Goal: Task Accomplishment & Management: Manage account settings

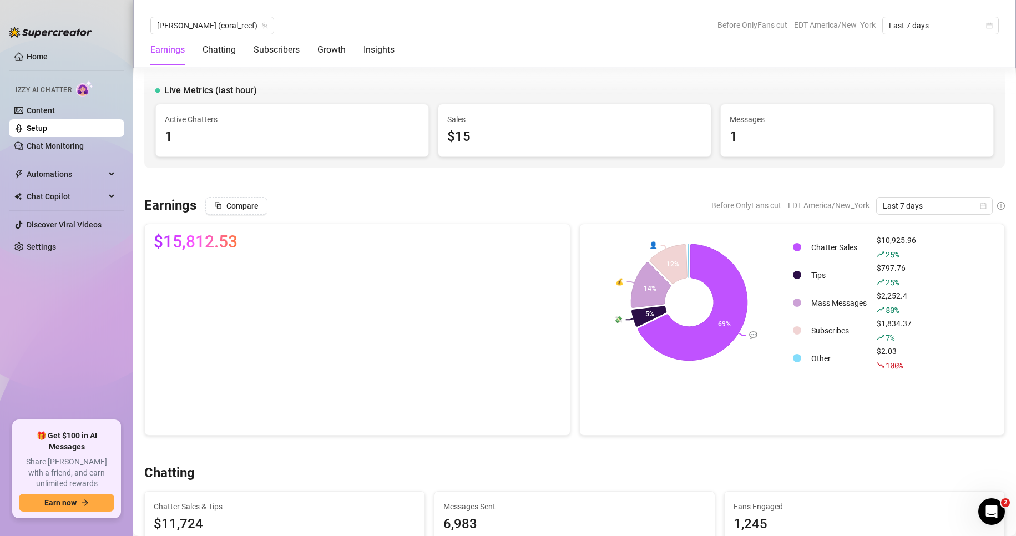
scroll to position [1552, 0]
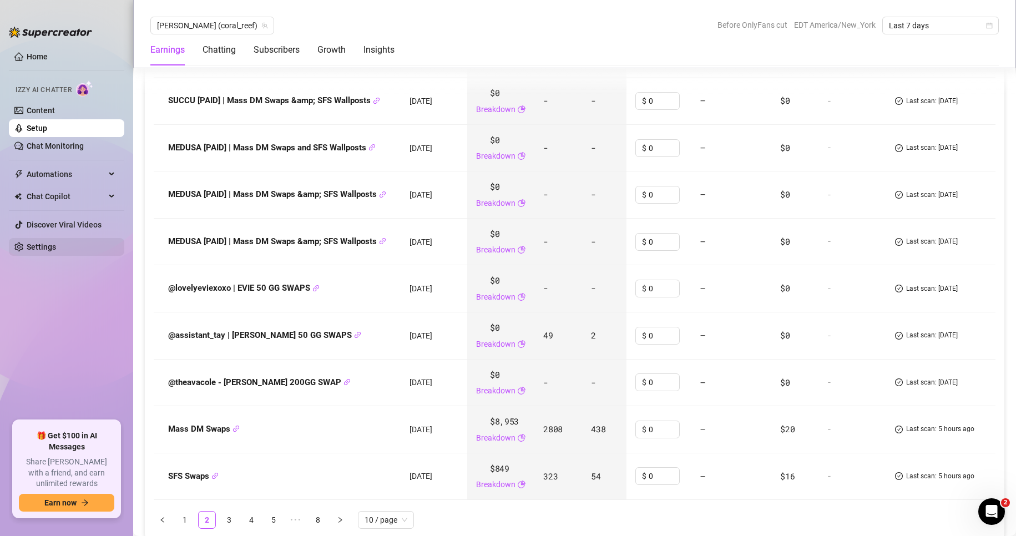
click at [56, 246] on link "Settings" at bounding box center [41, 246] width 29 height 9
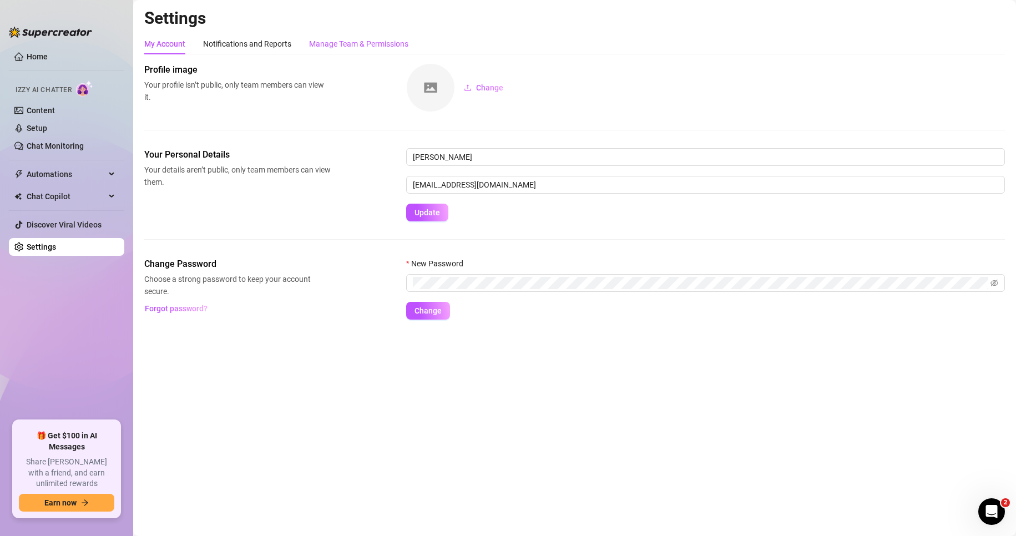
click at [352, 44] on div "Manage Team & Permissions" at bounding box center [358, 44] width 99 height 12
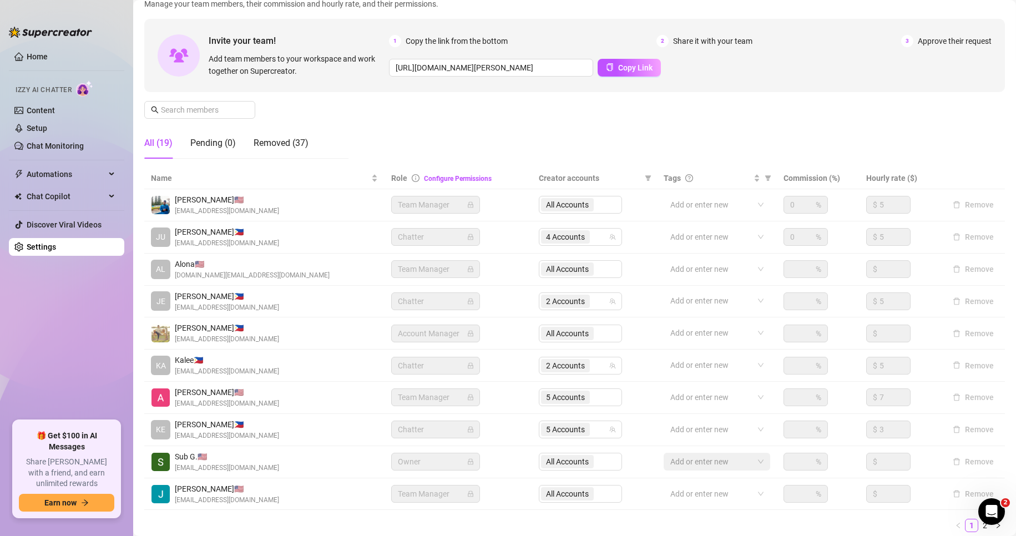
scroll to position [133, 0]
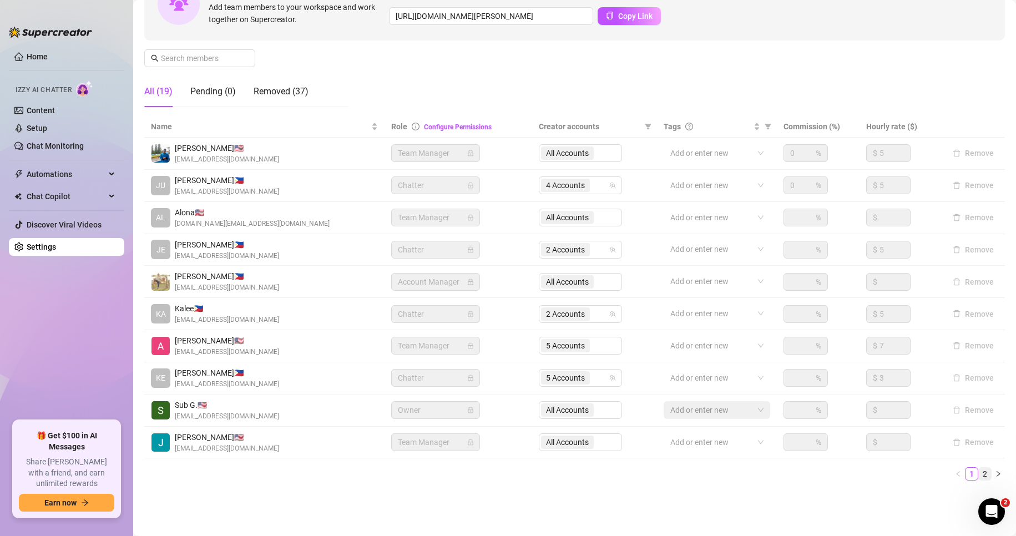
click at [978, 472] on link "2" at bounding box center [984, 474] width 12 height 12
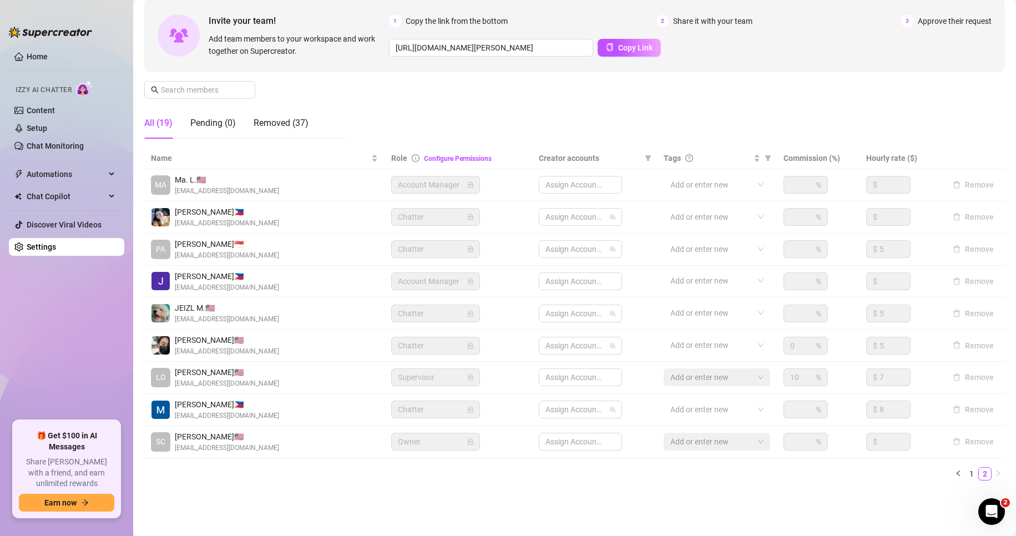
scroll to position [101, 0]
click at [573, 407] on span "1 Accounts" at bounding box center [565, 409] width 39 height 12
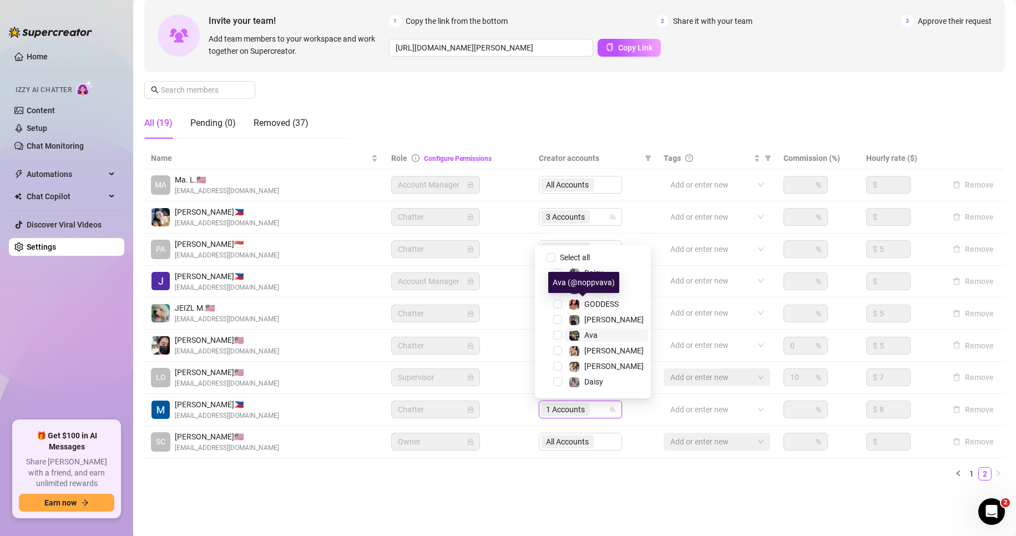
scroll to position [29, 0]
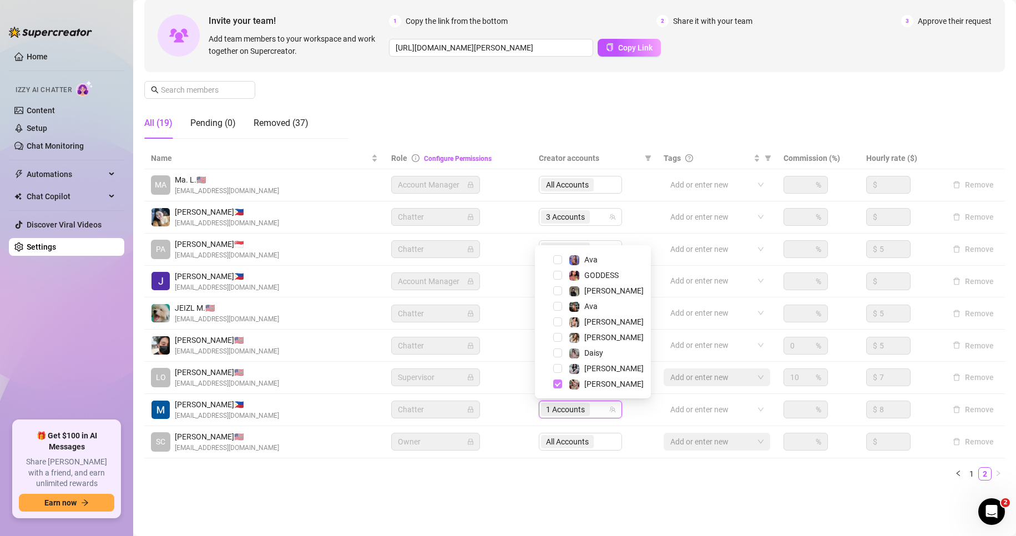
click at [554, 384] on span "Select tree node" at bounding box center [557, 383] width 9 height 9
click at [559, 320] on span "Select tree node" at bounding box center [557, 321] width 9 height 9
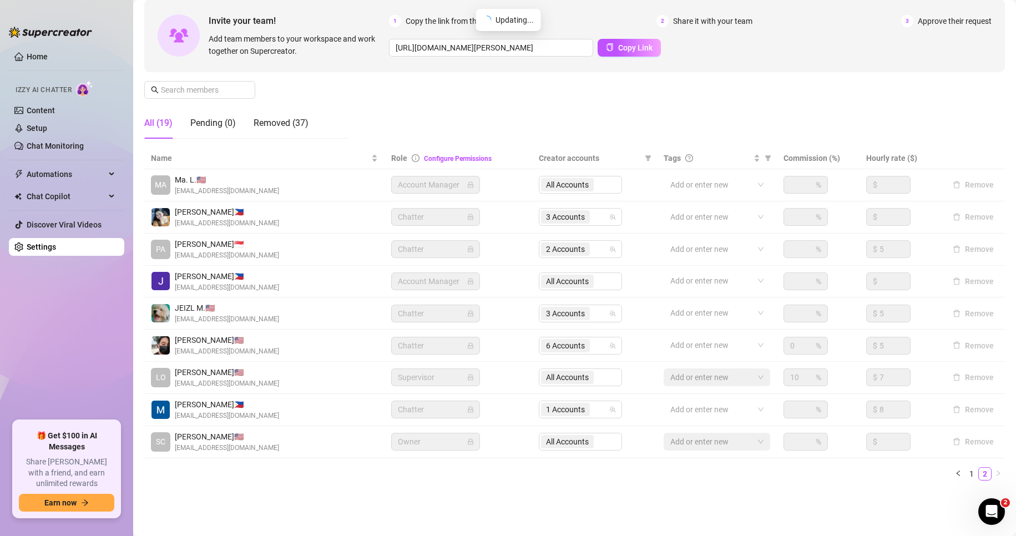
click at [515, 454] on td "Owner" at bounding box center [458, 442] width 148 height 32
click at [97, 334] on ul "Home Izzy AI Chatter Content Setup Chat Monitoring Automations Chat Copilot Dis…" at bounding box center [66, 229] width 115 height 373
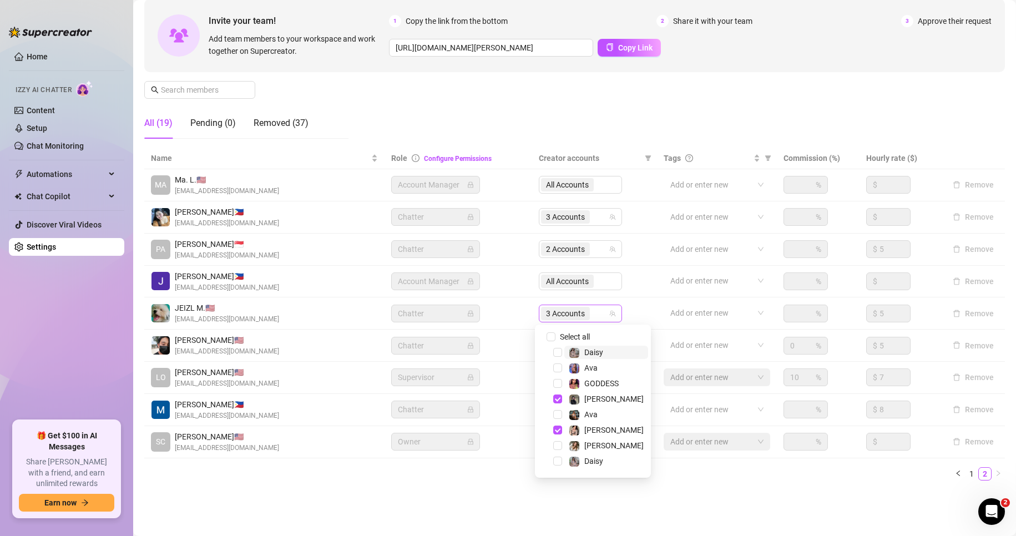
click at [549, 313] on span "3 Accounts" at bounding box center [565, 313] width 39 height 12
click at [558, 402] on span "Select tree node" at bounding box center [557, 401] width 9 height 9
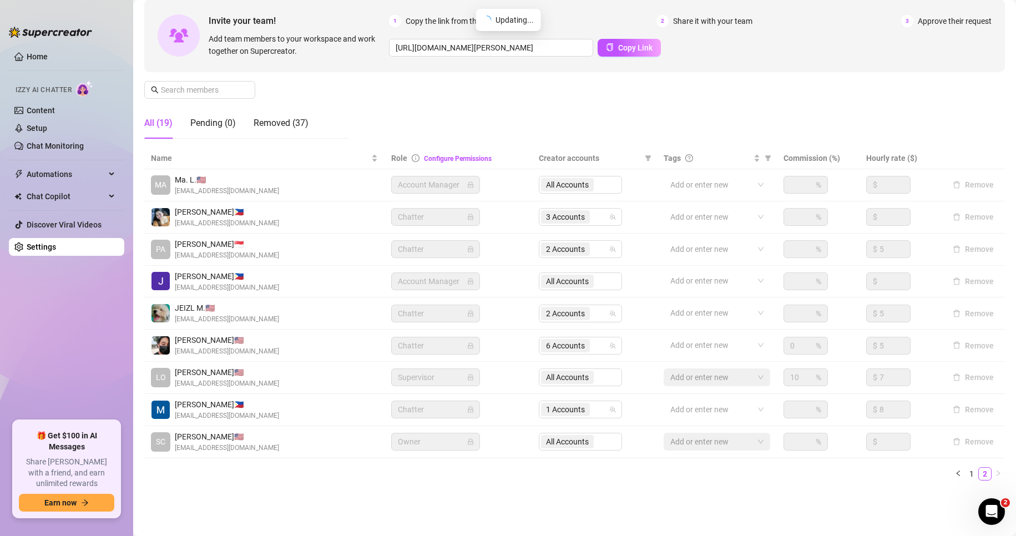
click at [348, 475] on ul "1 2" at bounding box center [574, 473] width 860 height 13
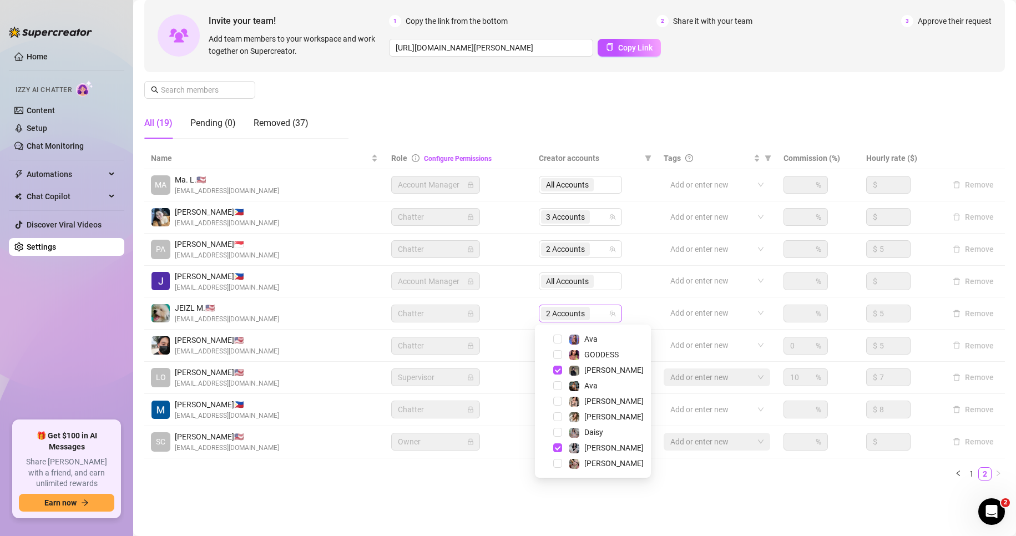
scroll to position [16, 0]
click at [564, 308] on span "2 Accounts" at bounding box center [565, 313] width 39 height 12
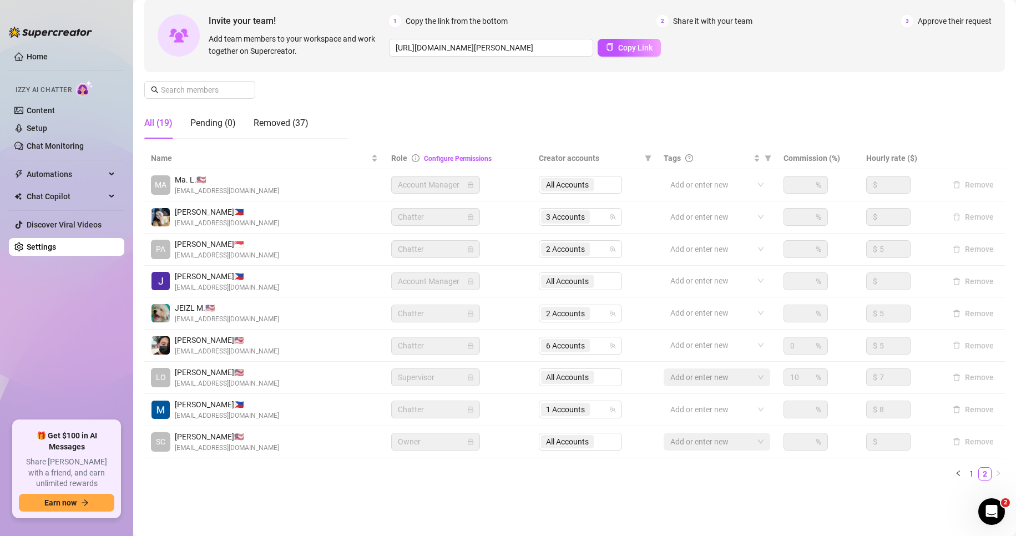
click at [387, 496] on div "Settings My Account Notifications and Reports Manage Team & Permissions Profile…" at bounding box center [574, 205] width 860 height 596
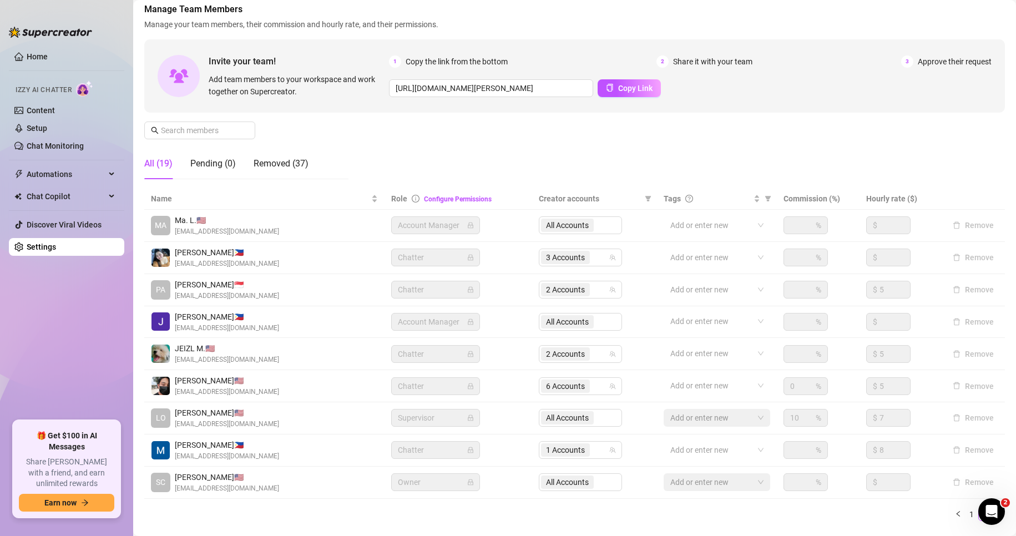
scroll to position [60, 0]
click at [965, 513] on link "1" at bounding box center [971, 515] width 12 height 12
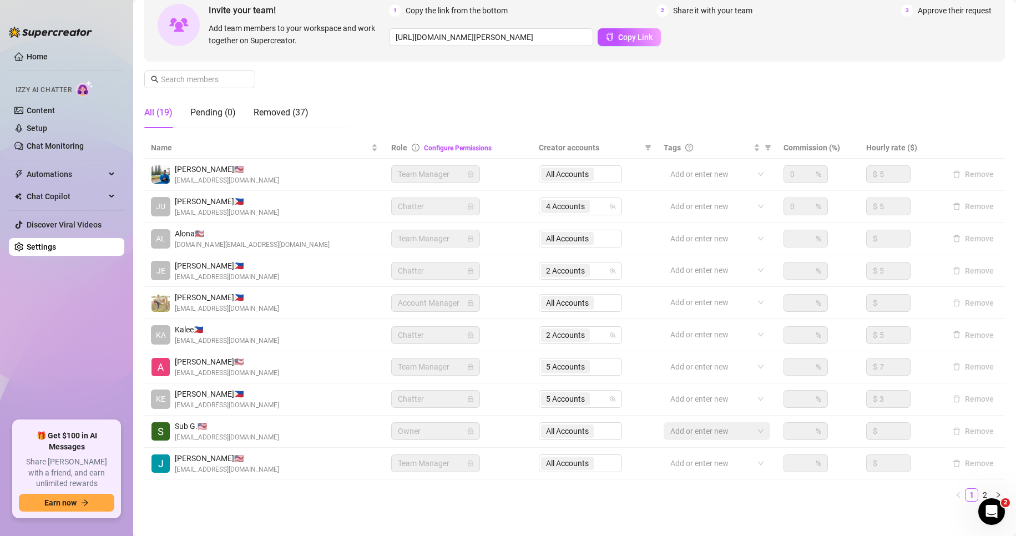
scroll to position [133, 0]
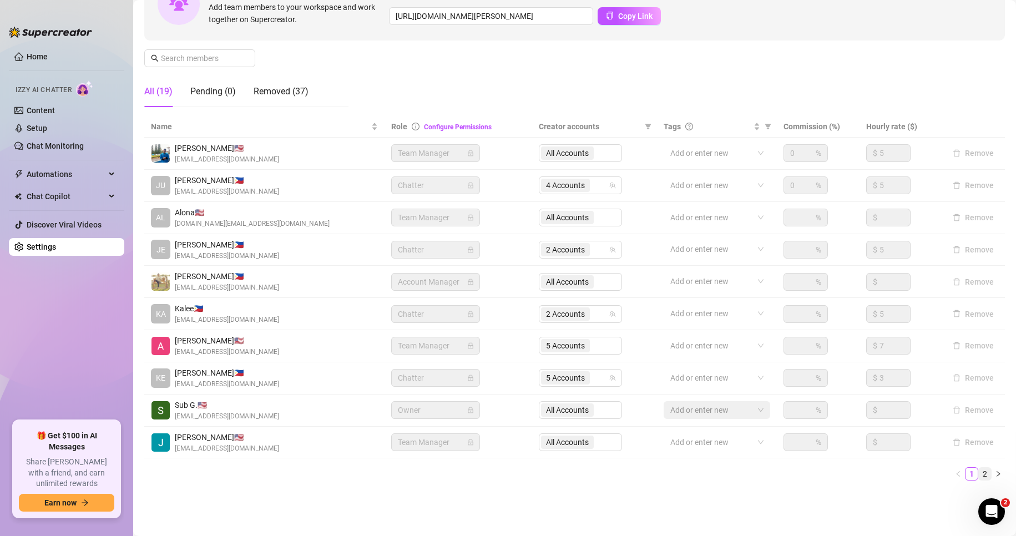
click at [978, 469] on link "2" at bounding box center [984, 474] width 12 height 12
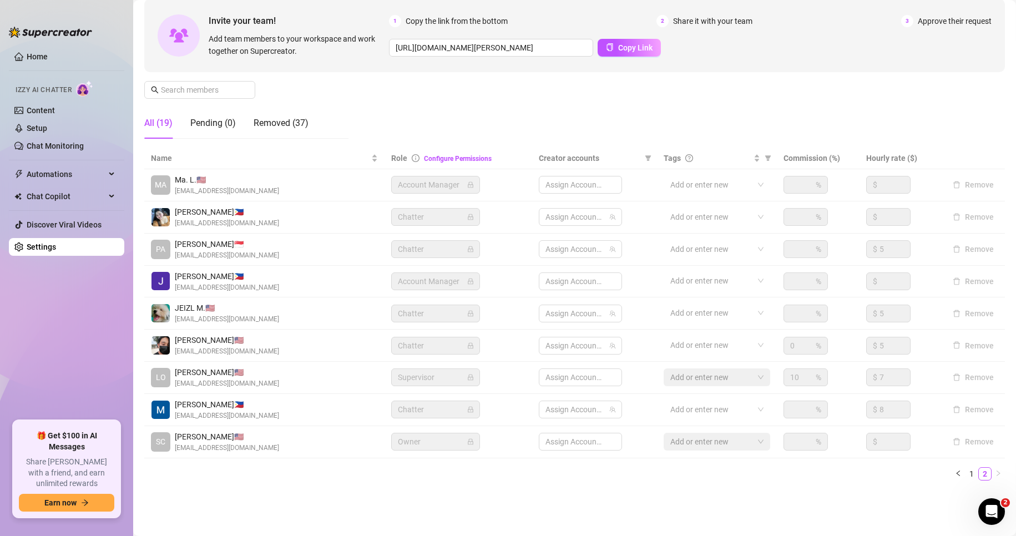
scroll to position [101, 0]
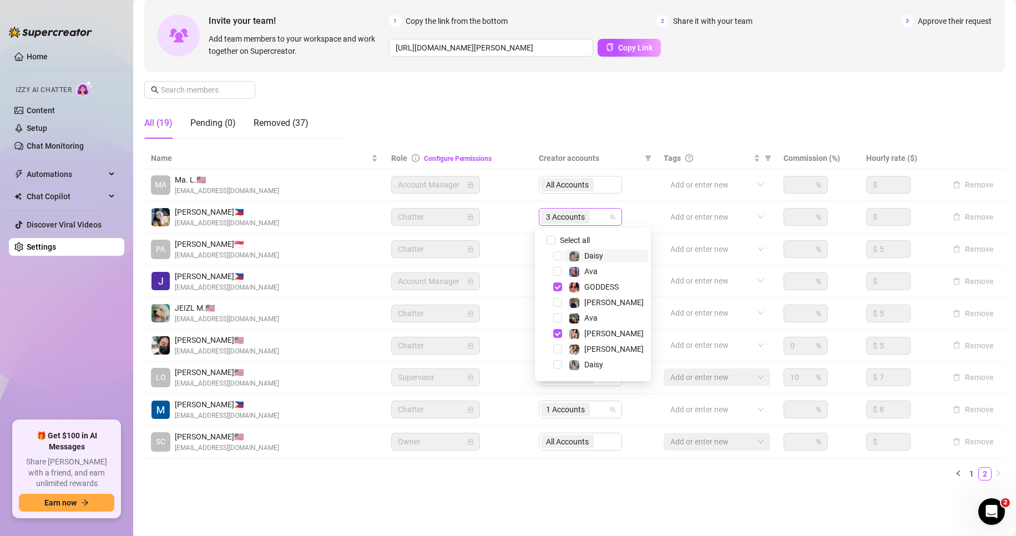
click at [558, 218] on span "3 Accounts" at bounding box center [565, 217] width 39 height 12
click at [557, 307] on span "Select tree node" at bounding box center [557, 304] width 9 height 9
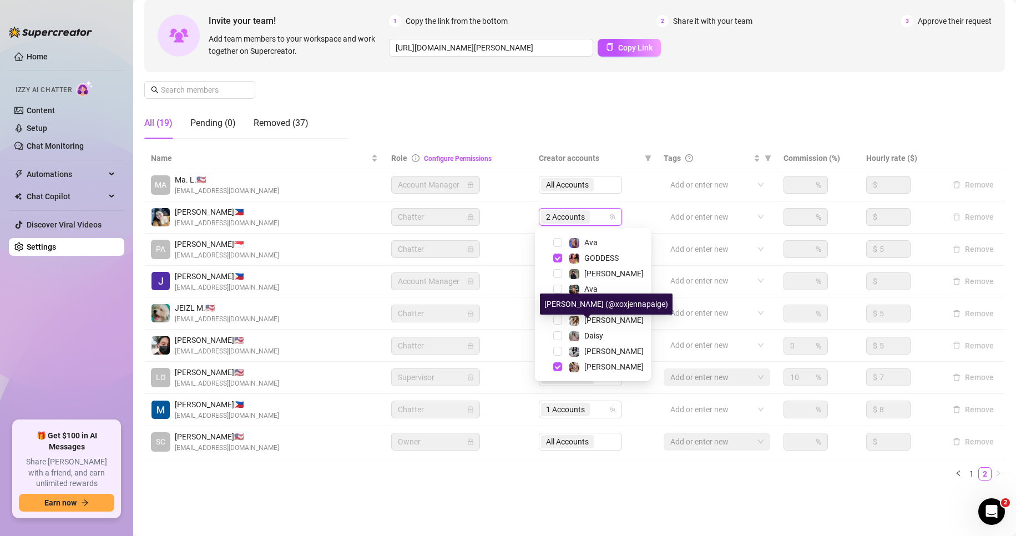
scroll to position [0, 0]
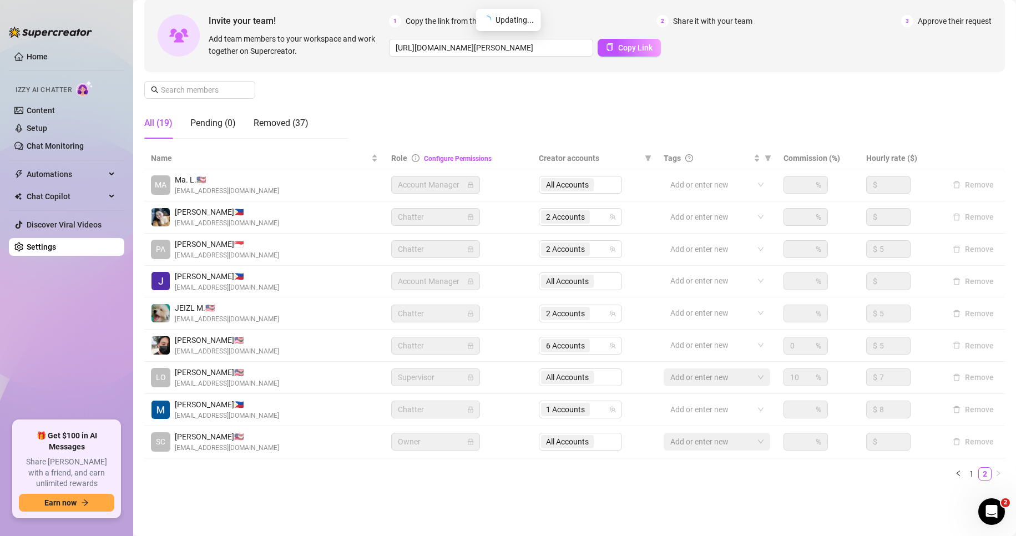
click at [399, 491] on div "Settings My Account Notifications and Reports Manage Team & Permissions Profile…" at bounding box center [574, 205] width 860 height 596
